Goal: Transaction & Acquisition: Register for event/course

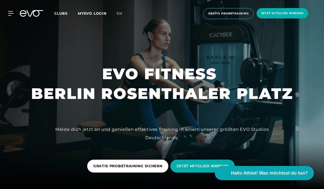
click at [123, 14] on link "en" at bounding box center [123, 14] width 12 height 6
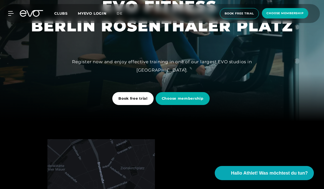
scroll to position [69, 0]
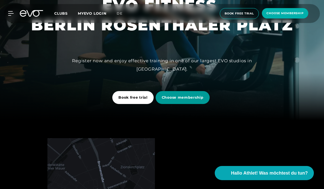
click at [173, 99] on span "Choose membership" at bounding box center [183, 97] width 42 height 5
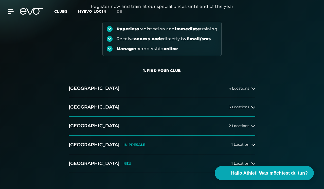
scroll to position [54, 0]
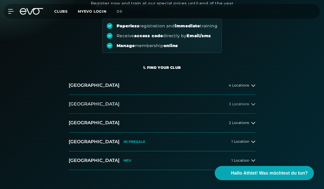
click at [135, 103] on button "[GEOGRAPHIC_DATA] 3 Locations" at bounding box center [162, 104] width 186 height 19
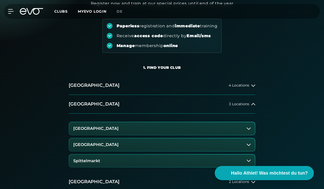
click at [102, 145] on h3 "[GEOGRAPHIC_DATA]" at bounding box center [95, 145] width 45 height 5
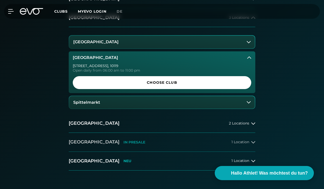
scroll to position [143, 0]
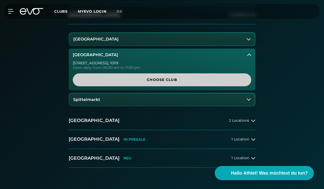
click at [130, 79] on span "Choose Club" at bounding box center [162, 79] width 166 height 5
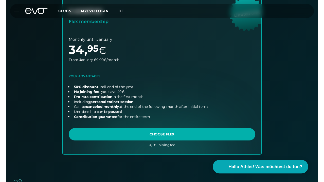
scroll to position [348, 0]
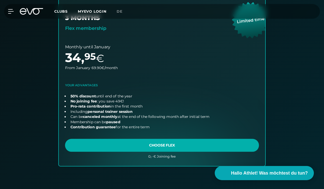
click at [159, 141] on link "choose plan" at bounding box center [162, 76] width 206 height 179
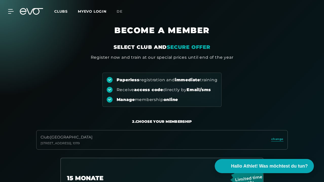
scroll to position [0, 0]
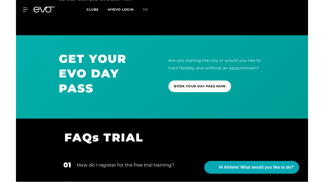
scroll to position [341, 0]
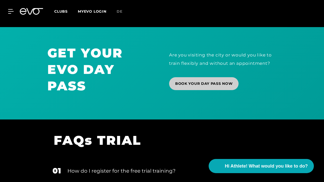
click at [209, 86] on link "BOOK YOUR DAY PASS NOW" at bounding box center [203, 83] width 69 height 13
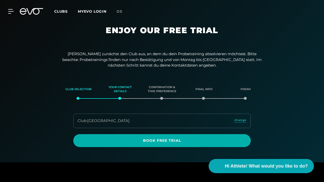
scroll to position [0, 0]
click at [179, 12] on div "Clubs MYEVO LOGIN de" at bounding box center [180, 12] width 252 height 6
click at [248, 17] on div "MyEVO Login About Memberships free trial DAYPASS EVO Studios Düsseldorf Berlin …" at bounding box center [162, 11] width 322 height 15
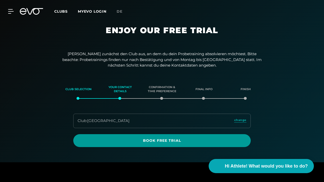
click at [115, 139] on span "Book Free Trial" at bounding box center [161, 140] width 165 height 5
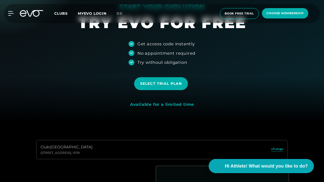
scroll to position [20, 0]
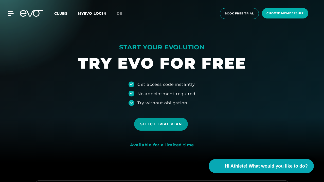
click at [160, 125] on span "Select trial plan" at bounding box center [161, 124] width 42 height 5
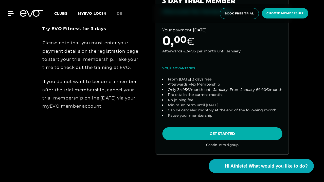
scroll to position [250, 0]
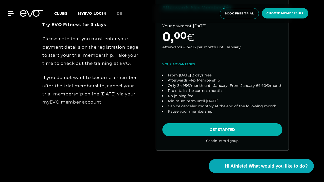
click at [204, 127] on link "choose plan" at bounding box center [222, 63] width 132 height 174
